Goal: Task Accomplishment & Management: Complete application form

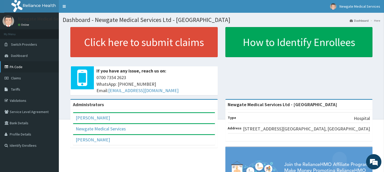
click at [22, 70] on link "PA Code" at bounding box center [29, 66] width 59 height 11
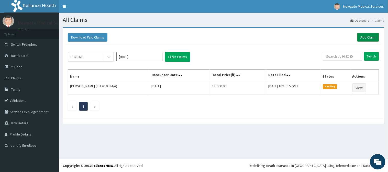
click at [372, 37] on link "Add Claim" at bounding box center [368, 37] width 22 height 9
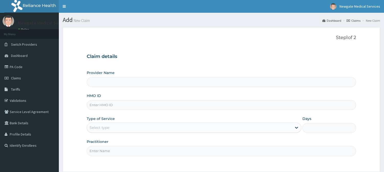
type input "Newgate Medical Services Ltd - [GEOGRAPHIC_DATA]"
paste input "GFQ/10026/A"
type input "GFQ/10026/A"
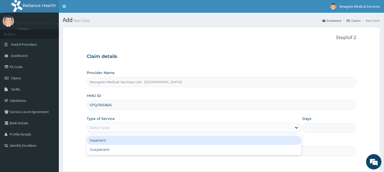
drag, startPoint x: 113, startPoint y: 129, endPoint x: 116, endPoint y: 128, distance: 2.9
click at [116, 128] on div "Select type" at bounding box center [189, 128] width 205 height 8
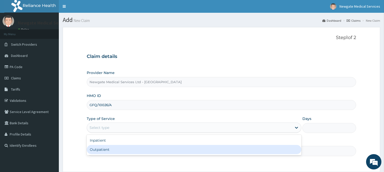
click at [114, 150] on div "Outpatient" at bounding box center [194, 149] width 214 height 9
type input "1"
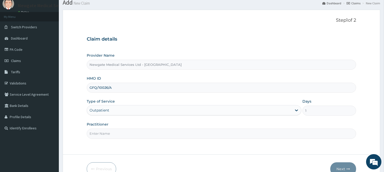
scroll to position [45, 0]
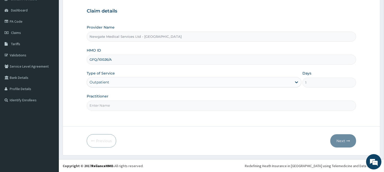
click at [131, 105] on input "Practitioner" at bounding box center [221, 106] width 269 height 10
click at [128, 100] on div "Practitioner DR ADELUSI" at bounding box center [221, 102] width 269 height 17
drag, startPoint x: 120, startPoint y: 114, endPoint x: 120, endPoint y: 106, distance: 7.9
click at [120, 107] on div "Step 1 of 2 Claim details Provider Name Newgate Medical Services Ltd - Ikorodu …" at bounding box center [221, 54] width 269 height 129
click at [120, 105] on input "[PERSON_NAME]" at bounding box center [221, 106] width 269 height 10
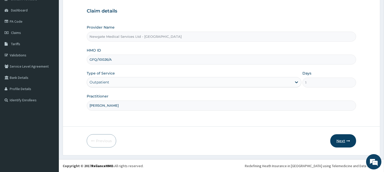
type input "DR KAREEM"
click at [340, 142] on button "Next" at bounding box center [343, 140] width 26 height 13
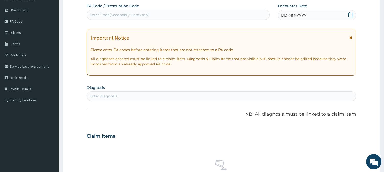
click at [306, 16] on div "DD-MM-YYYY" at bounding box center [317, 15] width 78 height 10
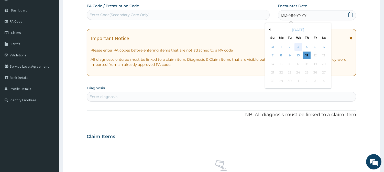
click at [297, 48] on div "3" at bounding box center [298, 47] width 8 height 8
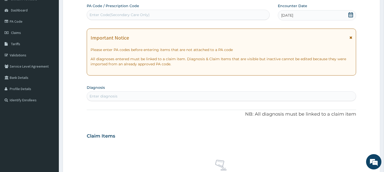
click at [98, 10] on div "Enter Code(Secondary Care Only)" at bounding box center [178, 15] width 183 height 10
paste input "PA/D70A0D"
type input "PA/D70A0D"
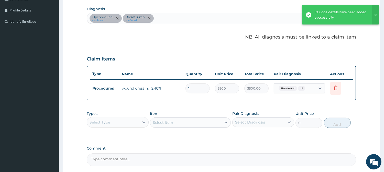
scroll to position [131, 0]
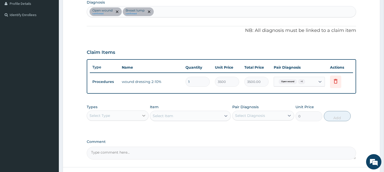
click at [141, 115] on icon at bounding box center [143, 115] width 5 height 5
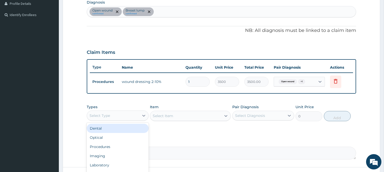
click at [180, 106] on div "Item Select Item" at bounding box center [190, 113] width 81 height 17
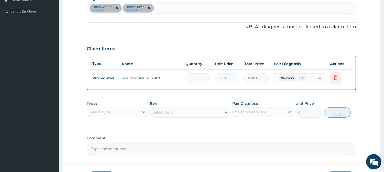
scroll to position [172, 0]
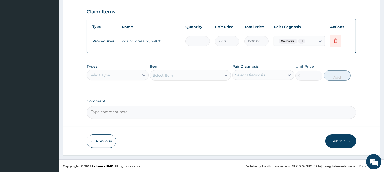
click at [334, 142] on button "Submit" at bounding box center [340, 141] width 31 height 13
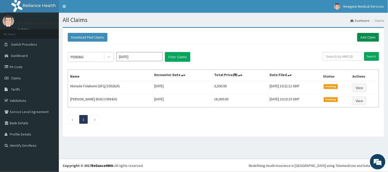
click at [366, 35] on link "Add Claim" at bounding box center [368, 37] width 22 height 9
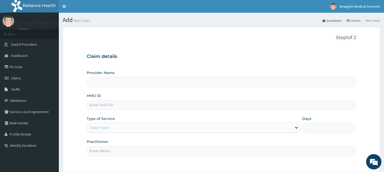
type input "Newgate Medical Services Ltd - [GEOGRAPHIC_DATA]"
drag, startPoint x: 94, startPoint y: 100, endPoint x: 99, endPoint y: 109, distance: 10.3
drag, startPoint x: 99, startPoint y: 109, endPoint x: 98, endPoint y: 101, distance: 7.9
paste input "FLE/10225/A Edit Principal"
click at [95, 109] on input "FLE/10225/A" at bounding box center [221, 105] width 269 height 10
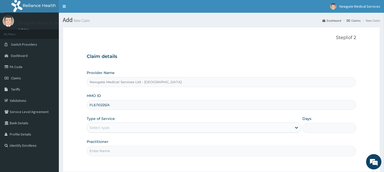
type input "FLE/10225/A"
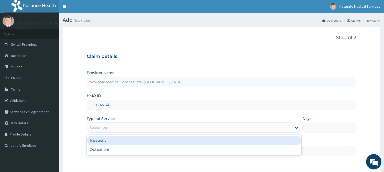
click at [108, 128] on div "Select type" at bounding box center [99, 127] width 20 height 5
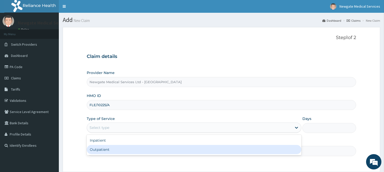
click at [114, 151] on div "Outpatient" at bounding box center [194, 149] width 214 height 9
type input "1"
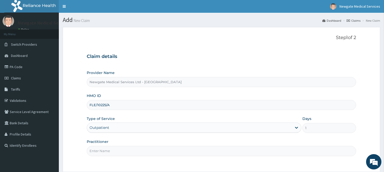
click at [114, 151] on input "Practitioner" at bounding box center [221, 151] width 269 height 10
type input "[PERSON_NAME]"
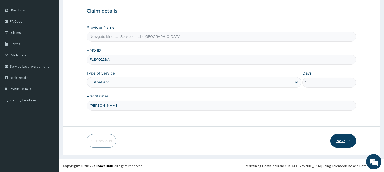
drag, startPoint x: 338, startPoint y: 133, endPoint x: 336, endPoint y: 144, distance: 10.7
click at [336, 139] on form "Step 1 of 2 Claim details Provider Name Newgate Medical Services Ltd - Ikorodu …" at bounding box center [221, 69] width 317 height 174
click at [336, 144] on button "Next" at bounding box center [343, 140] width 26 height 13
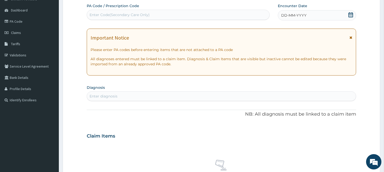
click at [300, 18] on div "DD-MM-YYYY" at bounding box center [317, 15] width 78 height 10
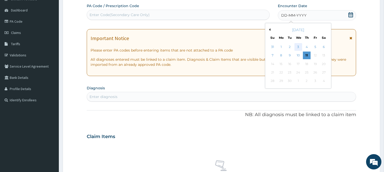
click at [295, 47] on div "3" at bounding box center [298, 47] width 8 height 8
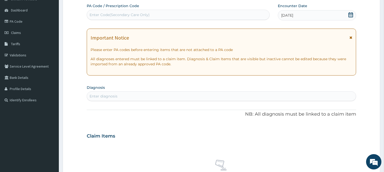
drag, startPoint x: 179, startPoint y: 92, endPoint x: 183, endPoint y: 90, distance: 4.0
click at [183, 90] on section "Diagnosis Select is focused ,type to refine list, press Down to open the menu, …" at bounding box center [221, 92] width 269 height 17
type input "M"
type input "MALAR"
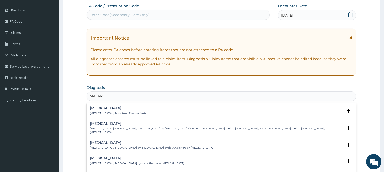
drag, startPoint x: 124, startPoint y: 106, endPoint x: 124, endPoint y: 109, distance: 2.8
click at [124, 109] on h4 "Malaria" at bounding box center [118, 108] width 56 height 4
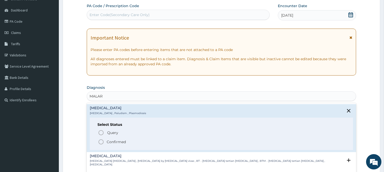
click at [124, 113] on p "Malaria , Paludism , Plasmodiosis" at bounding box center [118, 114] width 56 height 4
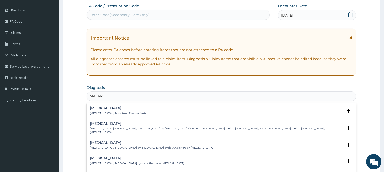
click at [109, 134] on div "Vivax malaria Vivax malaria , Benign tertian malaria , Malaria by Plasmodium vi…" at bounding box center [221, 129] width 269 height 19
click at [111, 117] on div "Malaria Malaria , Paludism , Plasmodiosis Select Status Query Query covers susp…" at bounding box center [221, 112] width 263 height 12
click at [114, 113] on p "Malaria , Paludism , Plasmodiosis" at bounding box center [118, 114] width 56 height 4
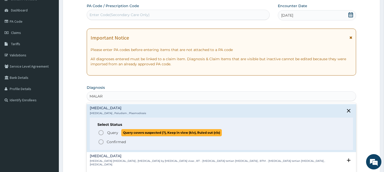
click at [105, 133] on span "Query Query covers suspected (?), Keep in view (kiv), Ruled out (r/o)" at bounding box center [221, 132] width 247 height 7
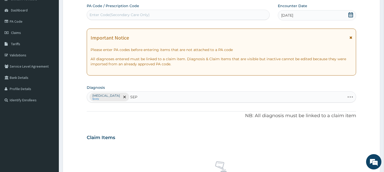
type input "SEPS"
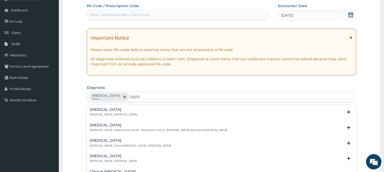
click at [120, 111] on h4 "Sepsis" at bounding box center [113, 110] width 47 height 4
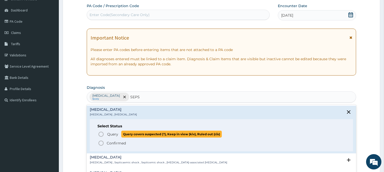
click at [111, 134] on span "Query" at bounding box center [112, 134] width 11 height 5
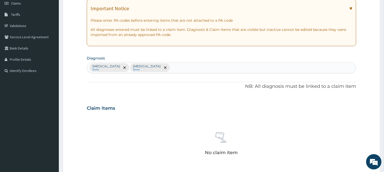
scroll to position [159, 0]
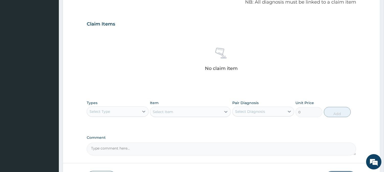
click at [119, 104] on div "Types Select Type" at bounding box center [118, 108] width 62 height 17
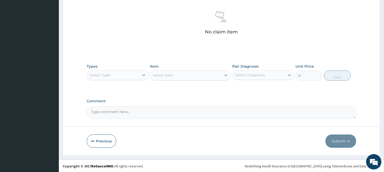
scroll to position [196, 0]
click at [114, 65] on div "Types Select Type" at bounding box center [118, 72] width 62 height 17
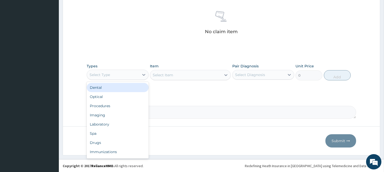
click at [112, 70] on div "Select Type" at bounding box center [118, 75] width 62 height 10
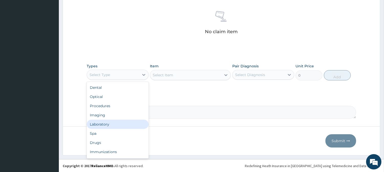
drag, startPoint x: 110, startPoint y: 121, endPoint x: 111, endPoint y: 118, distance: 3.1
click at [110, 118] on div "Dental Optical Procedures Imaging Laboratory Spa Drugs Immunizations Others Gym" at bounding box center [118, 120] width 62 height 77
click at [111, 123] on div "Laboratory" at bounding box center [118, 124] width 62 height 9
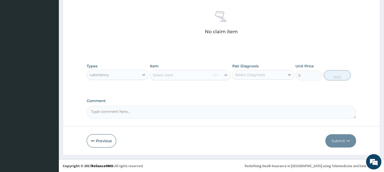
click at [169, 75] on div "Select Item" at bounding box center [190, 75] width 81 height 10
click at [170, 75] on div "Select Item" at bounding box center [163, 75] width 20 height 5
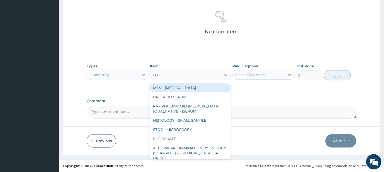
type input "FBC"
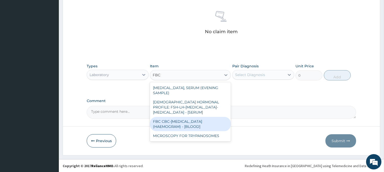
click at [178, 117] on div "FBC CBC-COMPLETE BLOOD COUNT (HAEMOGRAM) - [BLOOD]" at bounding box center [190, 124] width 81 height 14
type input "3000"
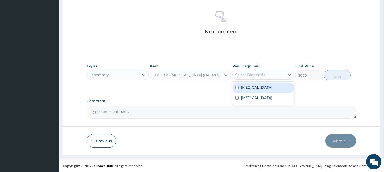
click at [277, 71] on div "Select Diagnosis" at bounding box center [258, 75] width 52 height 8
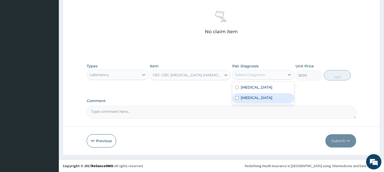
click at [270, 96] on div "[MEDICAL_DATA]" at bounding box center [263, 98] width 62 height 10
checkbox input "true"
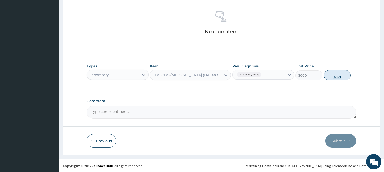
click at [338, 79] on button "Add" at bounding box center [337, 75] width 27 height 10
type input "0"
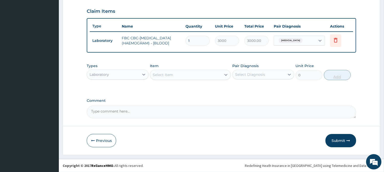
scroll to position [174, 0]
drag, startPoint x: 159, startPoint y: 80, endPoint x: 164, endPoint y: 77, distance: 5.9
click at [163, 77] on div "Item Select Item" at bounding box center [190, 71] width 81 height 17
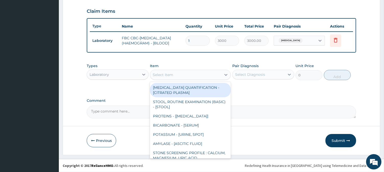
click at [164, 77] on div "Select Item" at bounding box center [163, 74] width 20 height 5
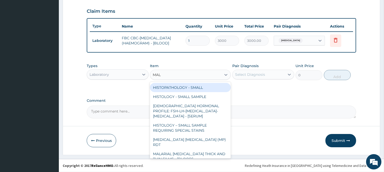
type input "MALA"
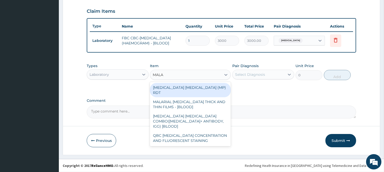
click at [170, 88] on div "MALARIA PARASITE (MP) RDT" at bounding box center [190, 90] width 81 height 14
type input "1500"
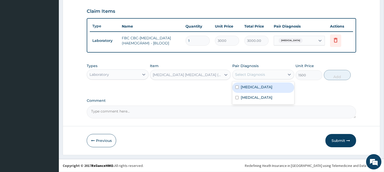
click at [241, 78] on div "Select Diagnosis" at bounding box center [263, 75] width 62 height 10
click at [240, 86] on div "[MEDICAL_DATA]" at bounding box center [263, 88] width 62 height 10
checkbox input "true"
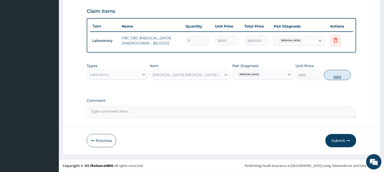
click at [340, 79] on button "Add" at bounding box center [337, 75] width 27 height 10
type input "0"
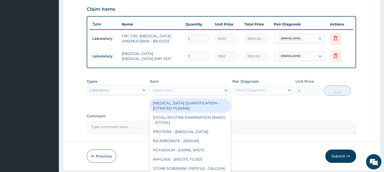
click at [159, 90] on div "Select Item" at bounding box center [163, 90] width 20 height 5
type input "B"
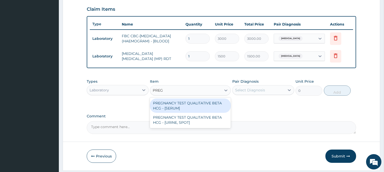
type input "PREGN"
click at [170, 107] on div "PREGNANCY TEST QUALITATIVE BETA HCG - [SERUM]" at bounding box center [190, 106] width 81 height 14
type input "1200"
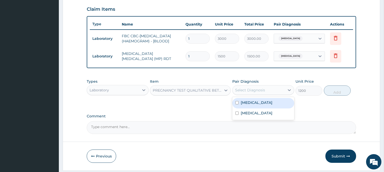
click at [267, 92] on div "Select Diagnosis" at bounding box center [258, 90] width 52 height 8
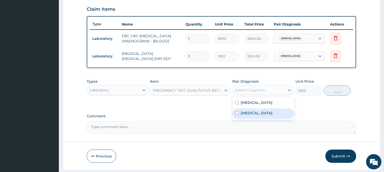
click at [251, 113] on label "Sepsis" at bounding box center [257, 113] width 32 height 5
checkbox input "true"
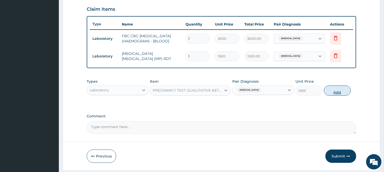
click at [341, 95] on button "Add" at bounding box center [337, 91] width 27 height 10
type input "0"
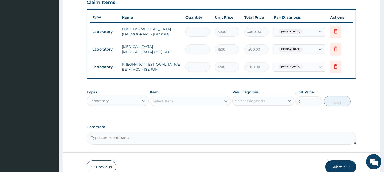
scroll to position [210, 0]
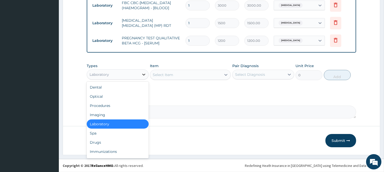
click at [142, 75] on icon at bounding box center [143, 74] width 5 height 5
click at [97, 104] on div "Procedures" at bounding box center [118, 105] width 62 height 9
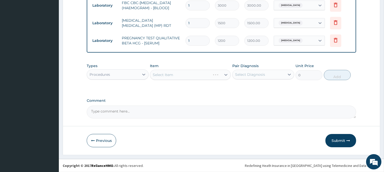
click at [170, 75] on div "Select Item" at bounding box center [190, 75] width 81 height 10
click at [193, 76] on div "Select Item" at bounding box center [190, 75] width 81 height 10
click at [190, 77] on div "Select Item" at bounding box center [190, 75] width 81 height 10
click at [211, 76] on div "Select Item" at bounding box center [190, 75] width 81 height 10
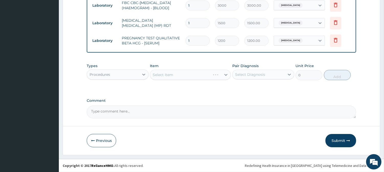
drag, startPoint x: 196, startPoint y: 73, endPoint x: 192, endPoint y: 74, distance: 4.6
click at [192, 74] on div "Select Item" at bounding box center [190, 75] width 81 height 10
click at [192, 72] on div "Select Item" at bounding box center [190, 75] width 81 height 10
drag, startPoint x: 211, startPoint y: 73, endPoint x: 214, endPoint y: 70, distance: 4.3
click at [212, 72] on div "Select Item" at bounding box center [190, 75] width 81 height 10
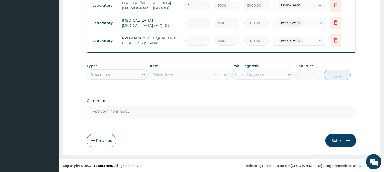
click at [214, 69] on div "Item Select Item" at bounding box center [190, 71] width 81 height 17
click at [179, 72] on div "Select Item" at bounding box center [190, 75] width 81 height 10
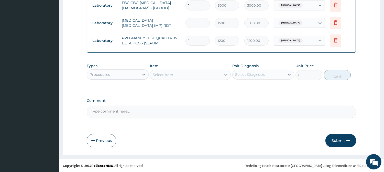
click at [179, 72] on div "Select Item" at bounding box center [185, 75] width 71 height 8
click at [171, 71] on div "Select Item" at bounding box center [190, 75] width 81 height 10
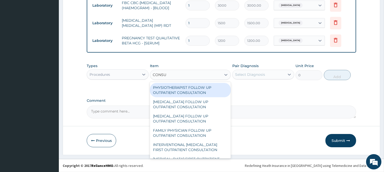
type input "CONSUL"
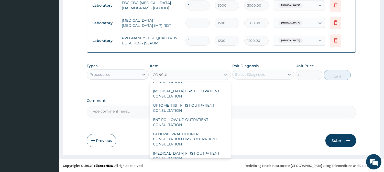
scroll to position [199, 0]
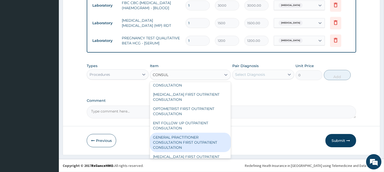
click at [169, 144] on div "GENERAL PRACTITIONER CONSULTATION FIRST OUTPATIENT CONSULTATION" at bounding box center [190, 142] width 81 height 19
type input "3000"
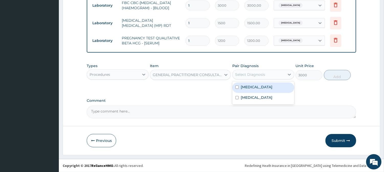
click at [241, 75] on div "Select Diagnosis" at bounding box center [250, 74] width 30 height 5
click at [243, 91] on div "Malaria" at bounding box center [263, 88] width 62 height 10
checkbox input "true"
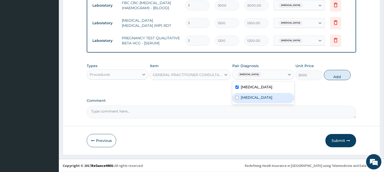
click at [243, 97] on label "Sepsis" at bounding box center [257, 97] width 32 height 5
checkbox input "true"
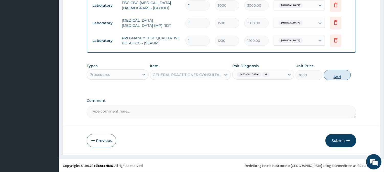
click at [332, 79] on button "Add" at bounding box center [337, 75] width 27 height 10
type input "0"
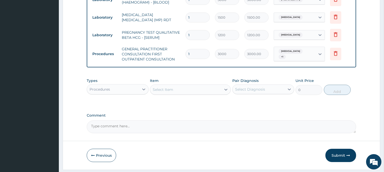
scroll to position [230, 0]
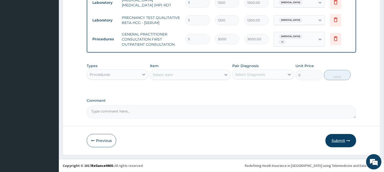
click at [336, 142] on button "Submit" at bounding box center [340, 140] width 31 height 13
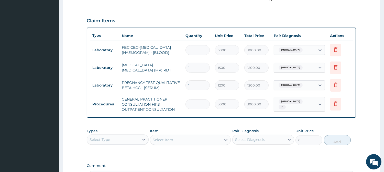
scroll to position [201, 0]
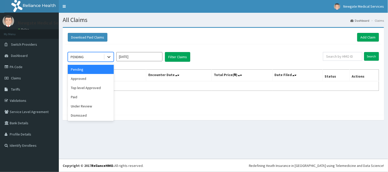
click at [106, 55] on icon at bounding box center [108, 56] width 5 height 5
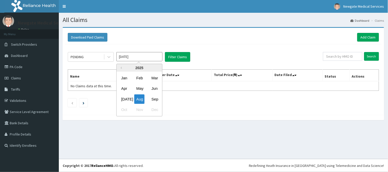
click at [123, 56] on input "Aug 2025" at bounding box center [139, 56] width 46 height 9
click at [155, 100] on div "Sep" at bounding box center [154, 99] width 10 height 9
type input "Sep 2025"
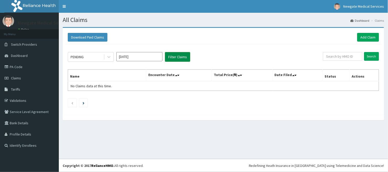
click at [170, 58] on button "Filter Claims" at bounding box center [177, 57] width 25 height 10
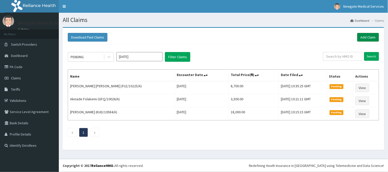
click at [367, 39] on link "Add Claim" at bounding box center [368, 37] width 22 height 9
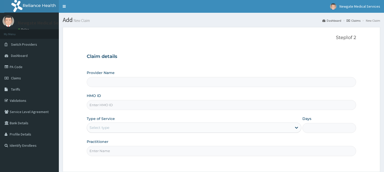
type input "Newgate Medical Services Ltd - [GEOGRAPHIC_DATA]"
drag, startPoint x: 117, startPoint y: 99, endPoint x: 108, endPoint y: 107, distance: 11.6
paste input "PRN/10019/A"
type input "PRN/10019/A"
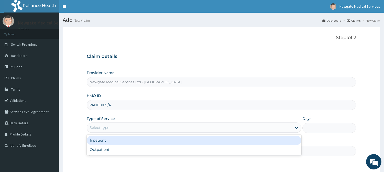
click at [94, 124] on div "Select type" at bounding box center [189, 128] width 205 height 8
click at [101, 128] on div "Select type" at bounding box center [99, 127] width 20 height 5
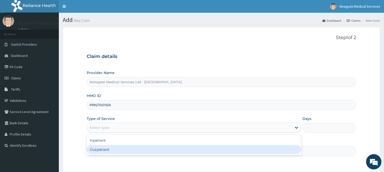
click at [113, 154] on div "Outpatient" at bounding box center [194, 149] width 214 height 9
type input "1"
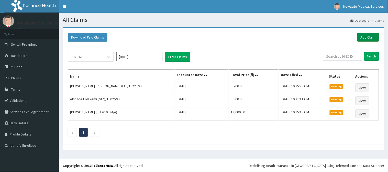
click at [362, 39] on link "Add Claim" at bounding box center [368, 37] width 22 height 9
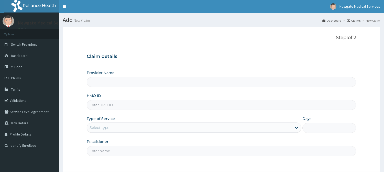
type input "Newgate Medical Services Ltd - [GEOGRAPHIC_DATA]"
paste input "PRN/10019/A"
type input "PRN/10019/A"
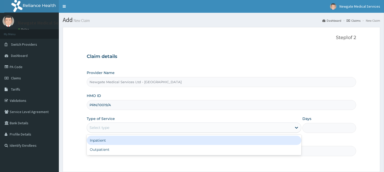
click at [113, 127] on div "Select type" at bounding box center [189, 128] width 205 height 8
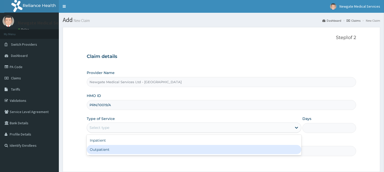
click at [116, 148] on div "Outpatient" at bounding box center [194, 149] width 214 height 9
type input "1"
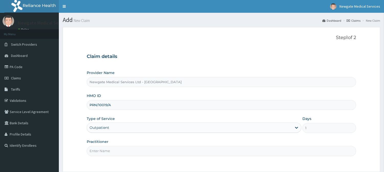
click at [116, 147] on input "Practitioner" at bounding box center [221, 151] width 269 height 10
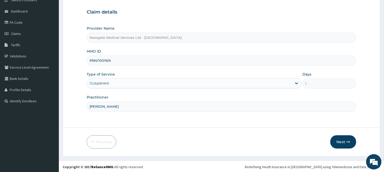
scroll to position [45, 0]
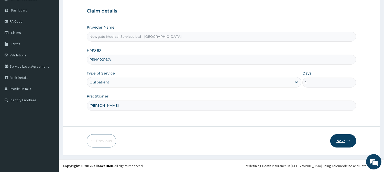
type input "DR ALABI"
click at [339, 145] on button "Next" at bounding box center [343, 140] width 26 height 13
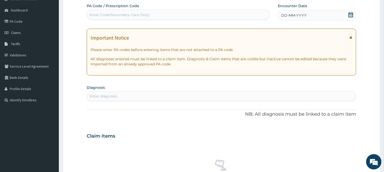
drag, startPoint x: 287, startPoint y: 9, endPoint x: 285, endPoint y: 12, distance: 3.1
click at [287, 9] on div "Encounter Date DD-MM-YYYY" at bounding box center [317, 11] width 78 height 17
click at [288, 15] on span "DD-MM-YYYY" at bounding box center [293, 15] width 25 height 5
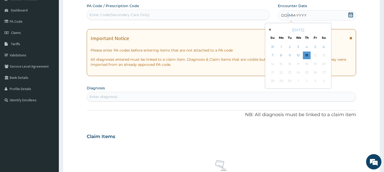
scroll to position [0, 0]
click at [295, 49] on div "3" at bounding box center [298, 47] width 8 height 8
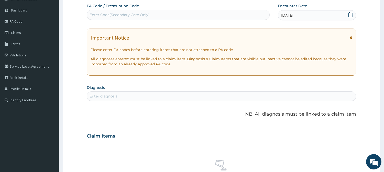
drag, startPoint x: 144, startPoint y: 96, endPoint x: 149, endPoint y: 95, distance: 4.6
click at [147, 95] on div "Enter diagnosis" at bounding box center [221, 96] width 269 height 8
type input "MALA"
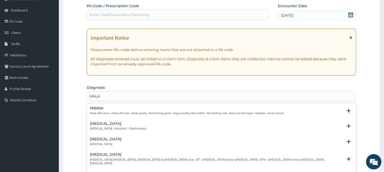
click at [96, 128] on p "Malaria , Paludism , Plasmodiosis" at bounding box center [118, 129] width 56 height 4
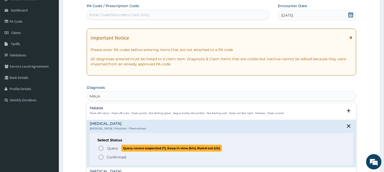
click at [104, 149] on span "Query Query covers suspected (?), Keep in view (kiv), Ruled out (r/o)" at bounding box center [221, 148] width 247 height 7
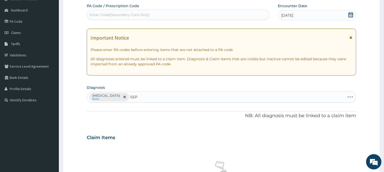
type input "SEPS"
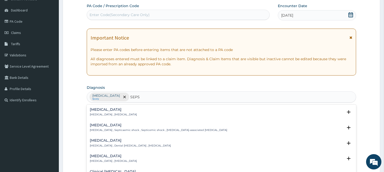
click at [98, 110] on h4 "Sepsis" at bounding box center [113, 110] width 47 height 4
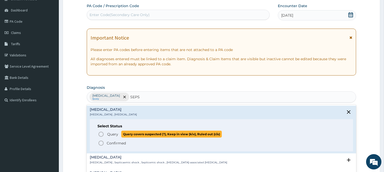
click at [102, 133] on icon "status option query" at bounding box center [101, 134] width 6 height 6
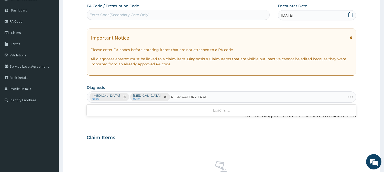
type input "RESPIRATORY TRACT"
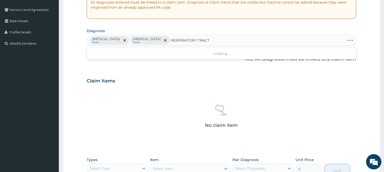
scroll to position [102, 0]
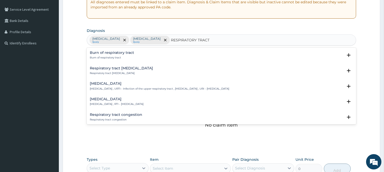
click at [120, 102] on p "Respiratory tract infection , RTI - Respiratory tract infection" at bounding box center [117, 104] width 54 height 4
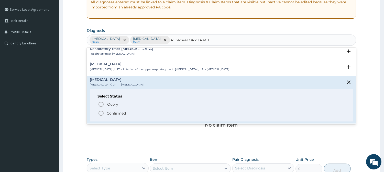
scroll to position [57, 0]
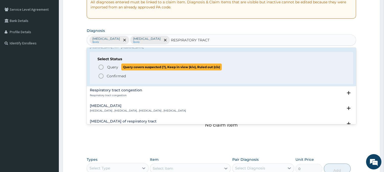
click at [105, 69] on span "Query Query covers suspected (?), Keep in view (kiv), Ruled out (r/o)" at bounding box center [221, 67] width 247 height 7
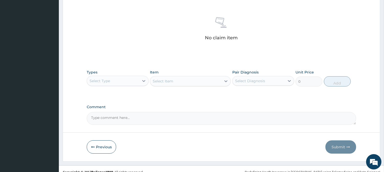
scroll to position [196, 0]
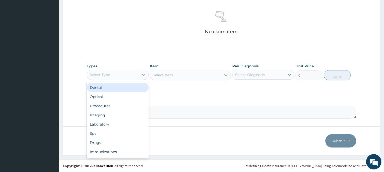
click at [108, 72] on div "Select Type" at bounding box center [113, 75] width 52 height 8
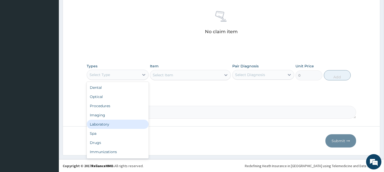
click at [115, 126] on div "Laboratory" at bounding box center [118, 124] width 62 height 9
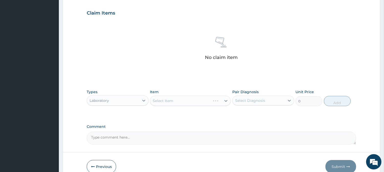
scroll to position [142, 0]
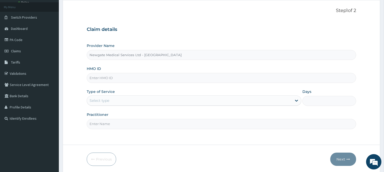
scroll to position [17, 0]
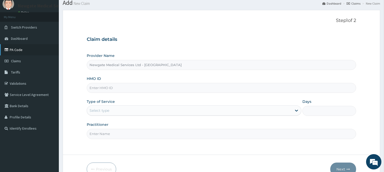
click at [26, 49] on link "PA Code" at bounding box center [29, 49] width 59 height 11
